Goal: Check status: Check status

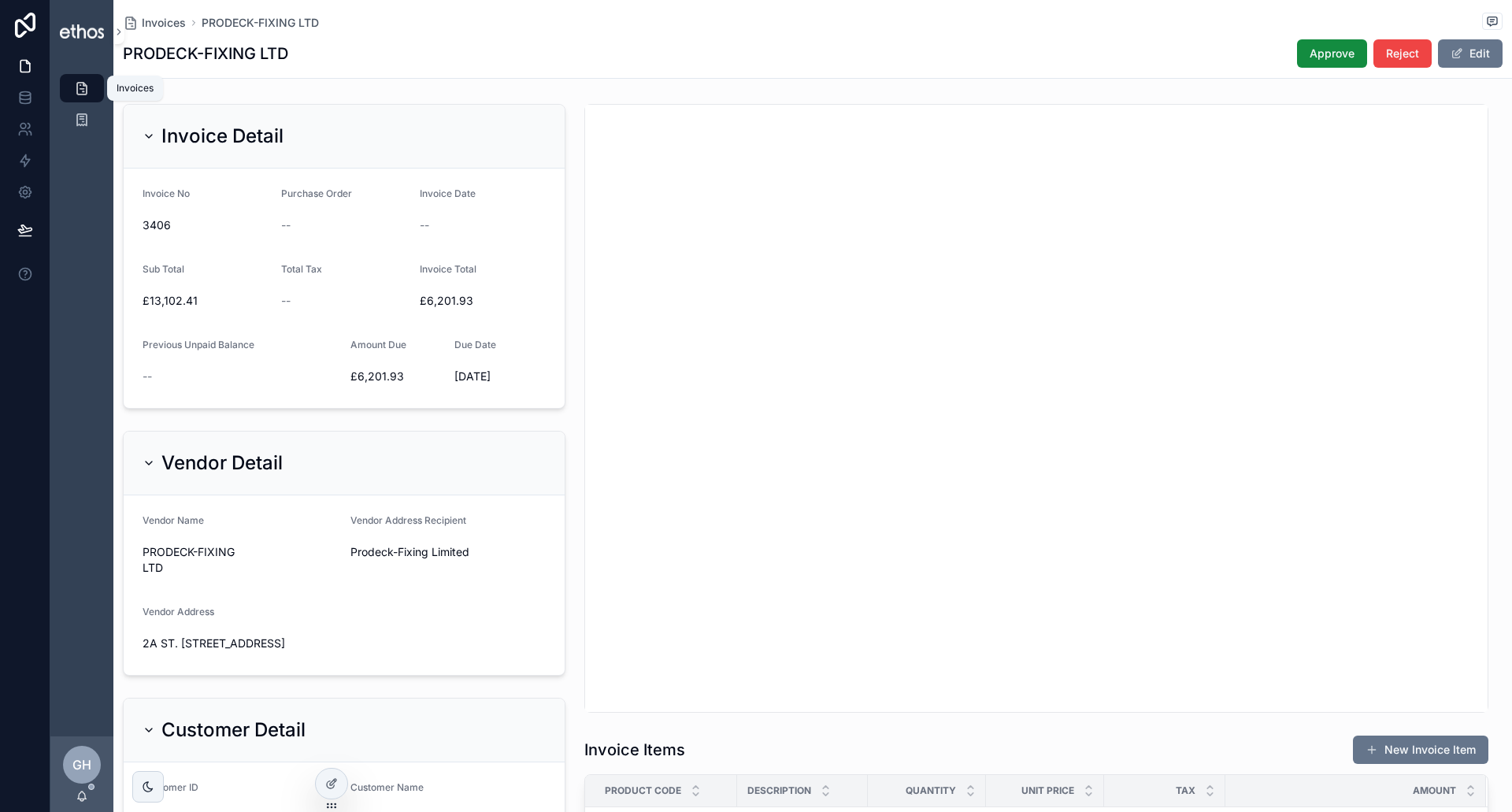
click at [82, 88] on icon "scrollable content" at bounding box center [82, 88] width 16 height 16
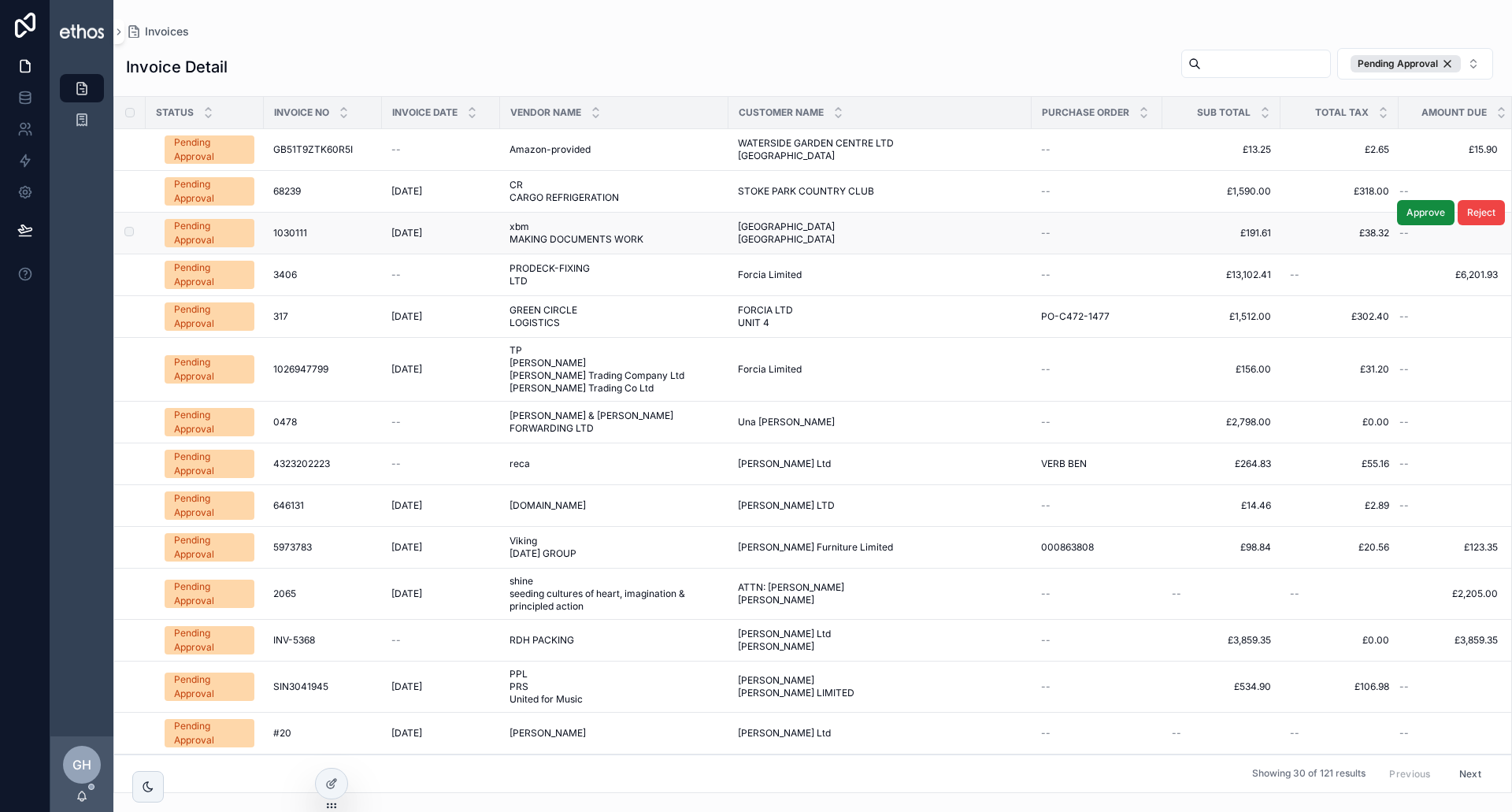
click at [335, 239] on div "1030111 1030111" at bounding box center [323, 233] width 99 height 13
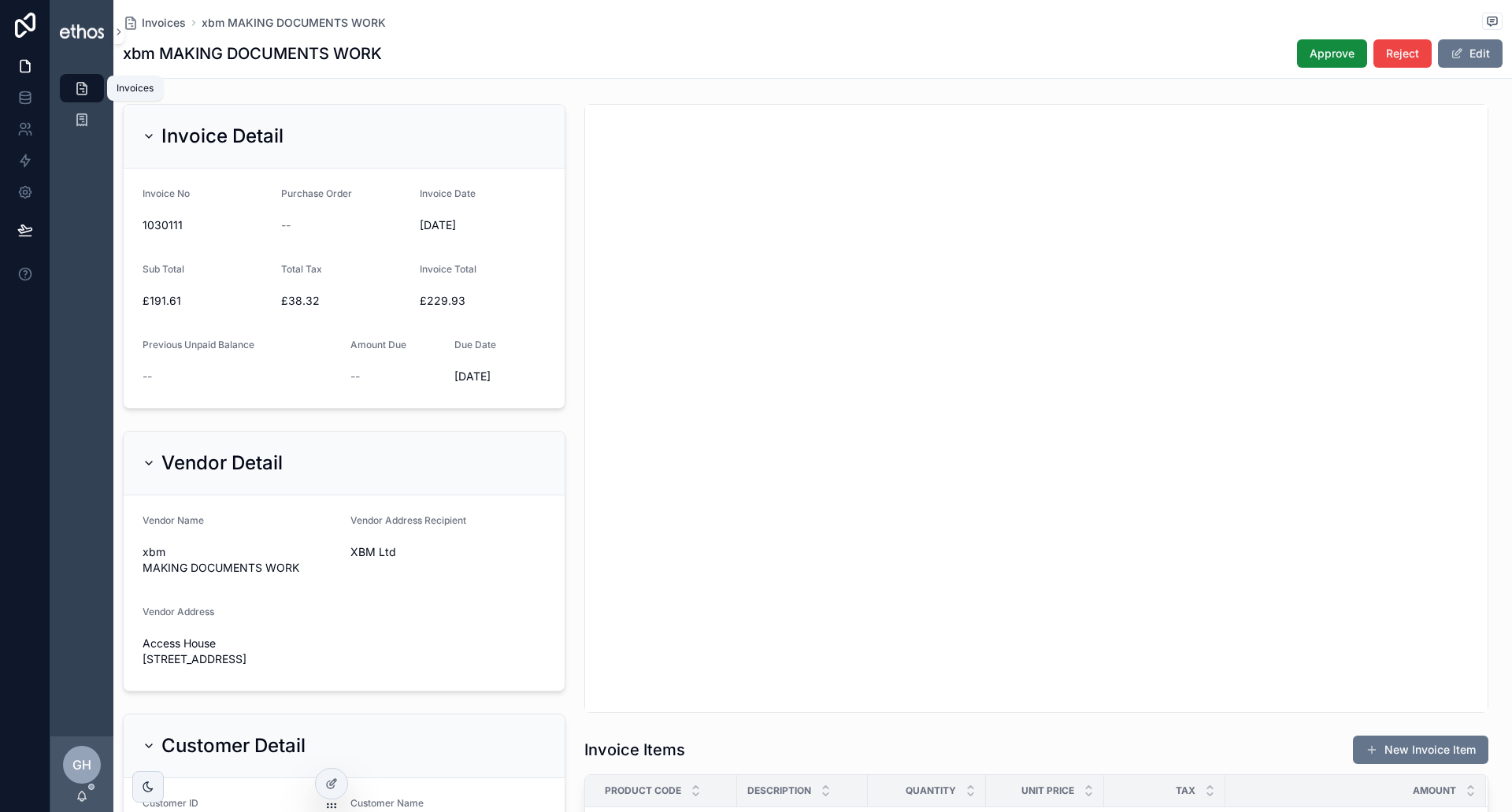
click at [76, 91] on icon "scrollable content" at bounding box center [82, 88] width 16 height 16
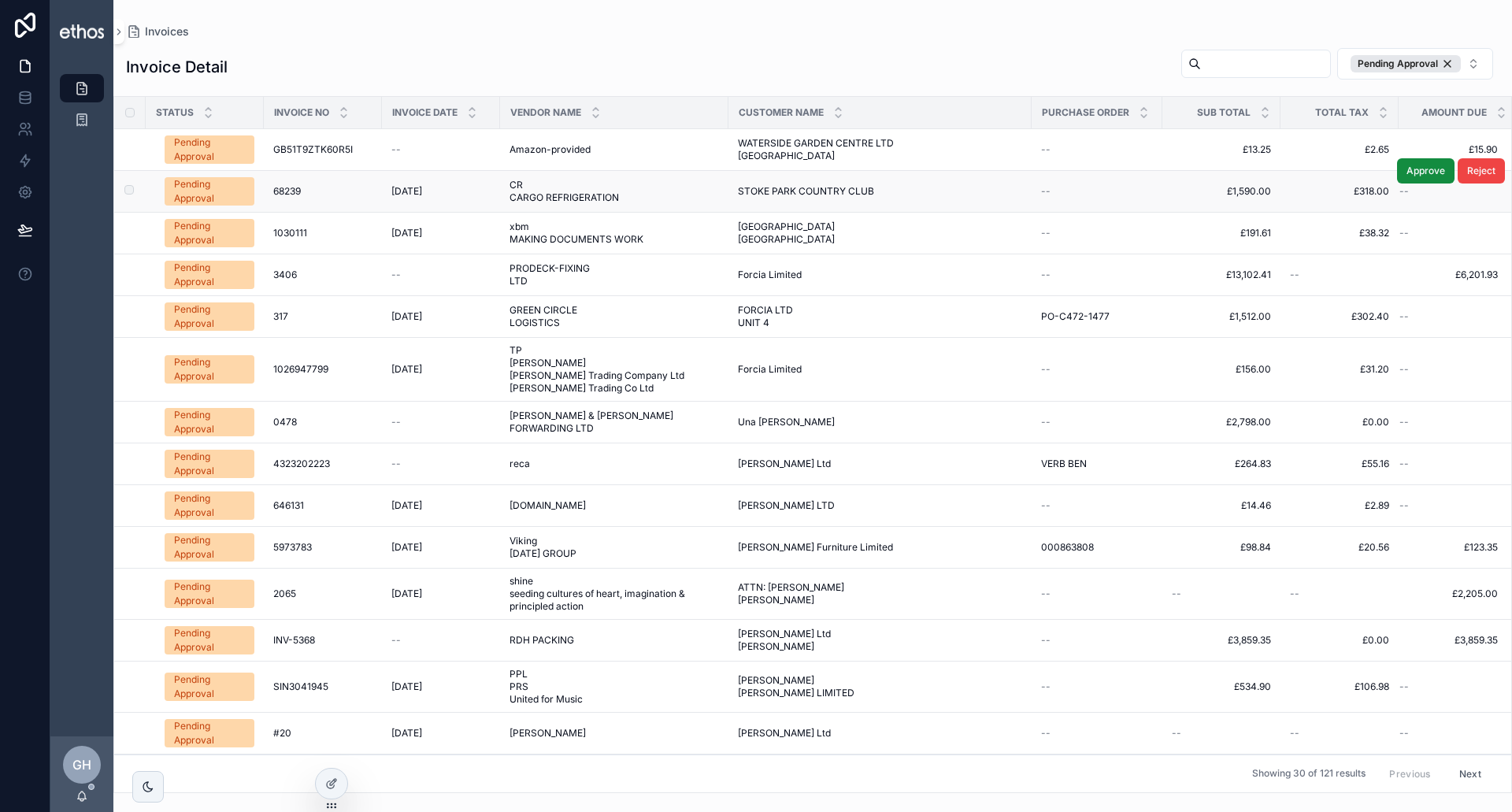
click at [470, 196] on div "[DATE] [DATE]" at bounding box center [441, 192] width 99 height 13
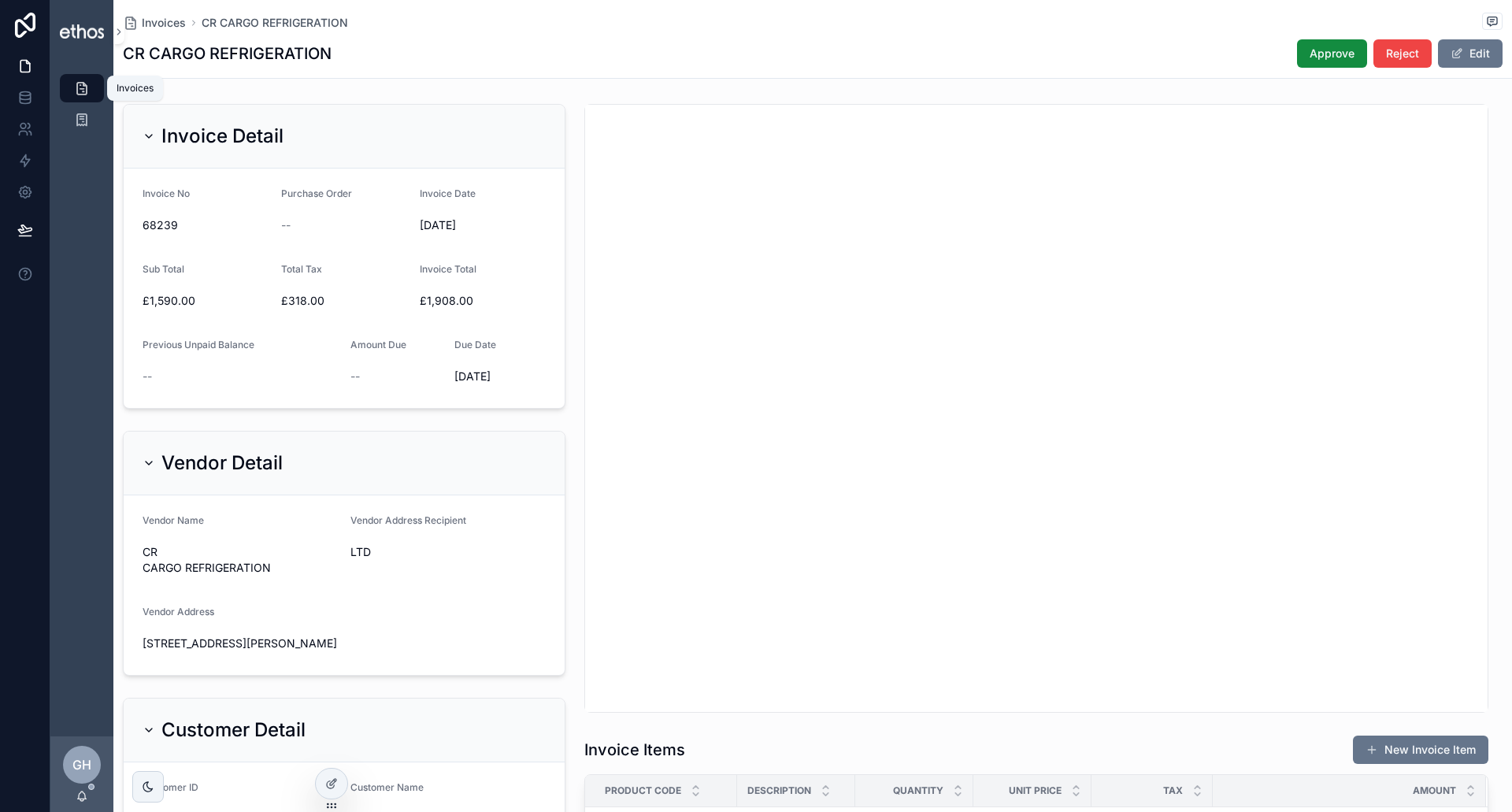
click at [79, 83] on icon "scrollable content" at bounding box center [82, 88] width 16 height 16
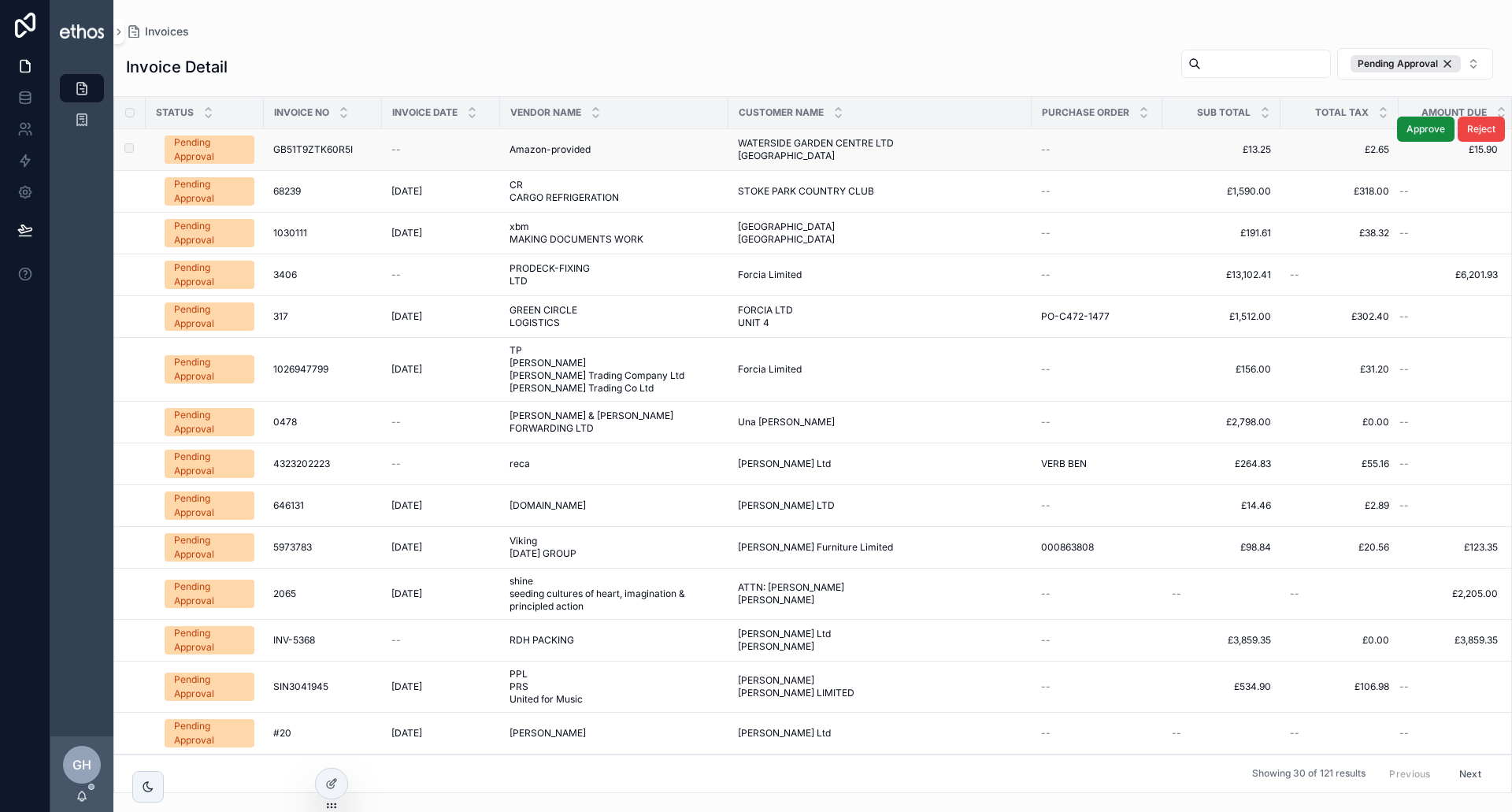
click at [229, 142] on div "Pending Approval" at bounding box center [209, 149] width 71 height 28
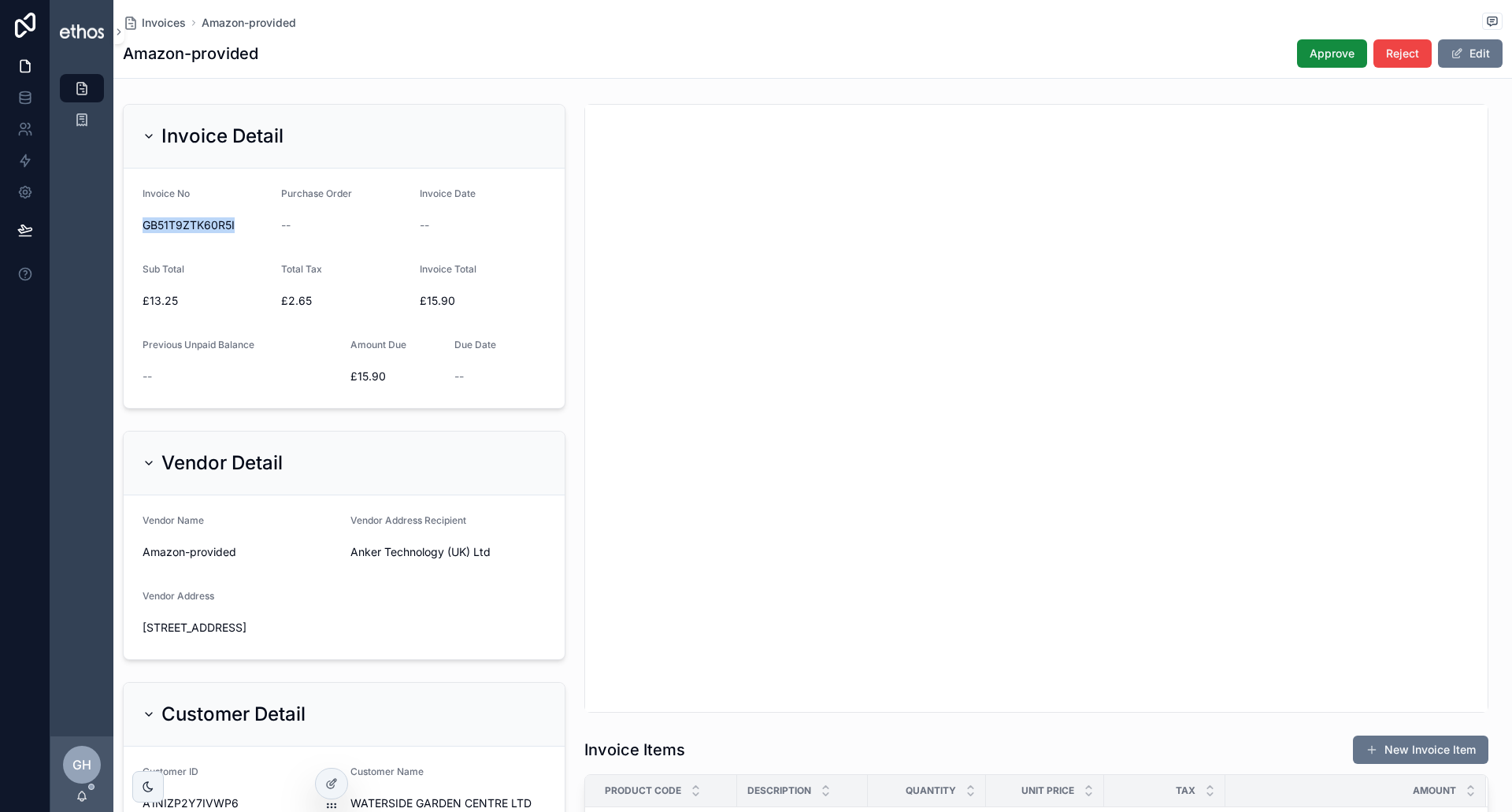
drag, startPoint x: 144, startPoint y: 225, endPoint x: 235, endPoint y: 228, distance: 91.0
click at [235, 228] on span "GB51T9ZTK60R5I" at bounding box center [205, 225] width 126 height 16
drag, startPoint x: 418, startPoint y: 309, endPoint x: 471, endPoint y: 300, distance: 53.8
click at [458, 301] on div "£15.90" at bounding box center [483, 301] width 126 height 25
click at [86, 84] on icon "scrollable content" at bounding box center [82, 88] width 16 height 16
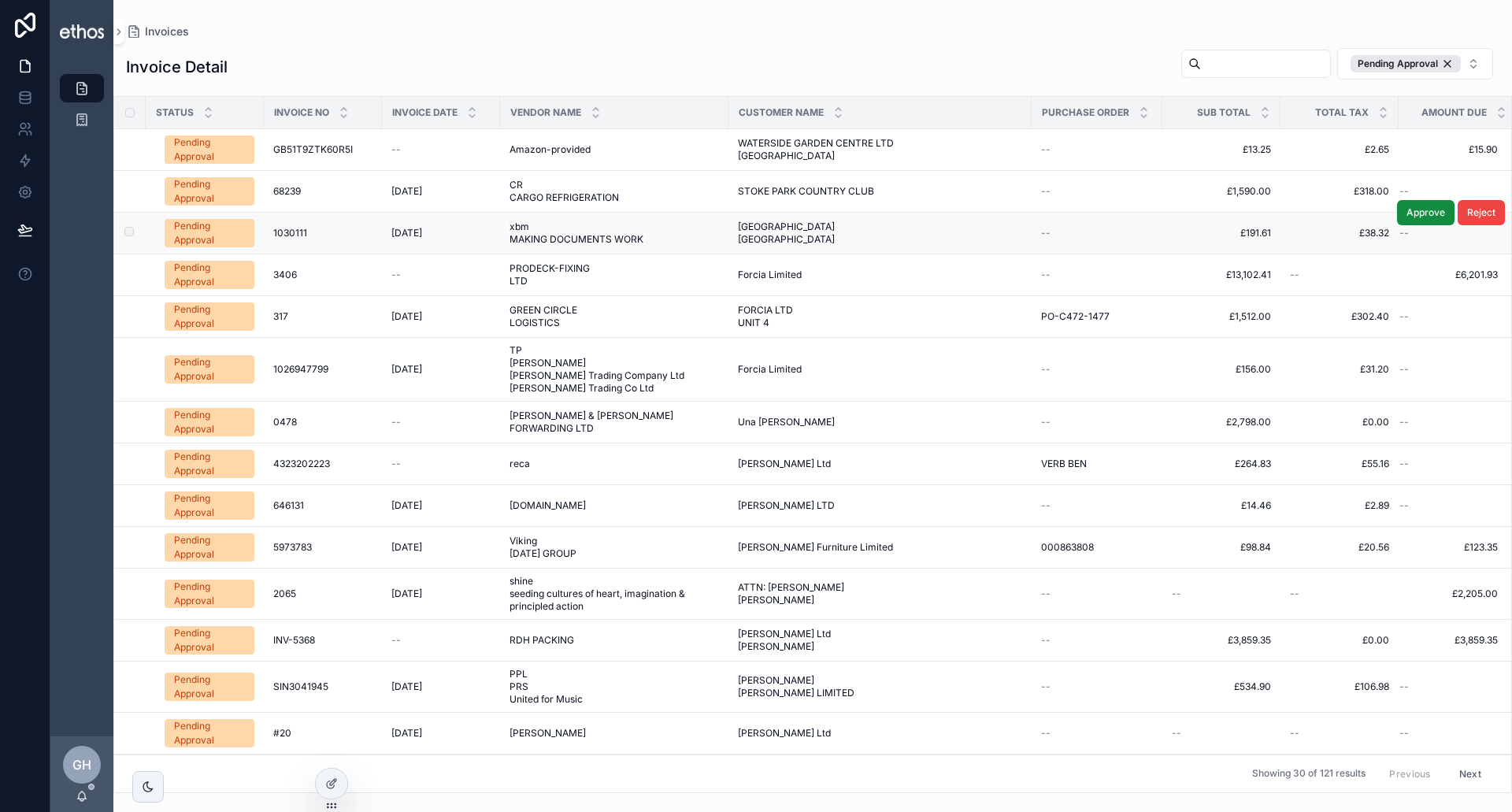
click at [228, 233] on div "Pending Approval" at bounding box center [209, 232] width 71 height 28
